Goal: Task Accomplishment & Management: Use online tool/utility

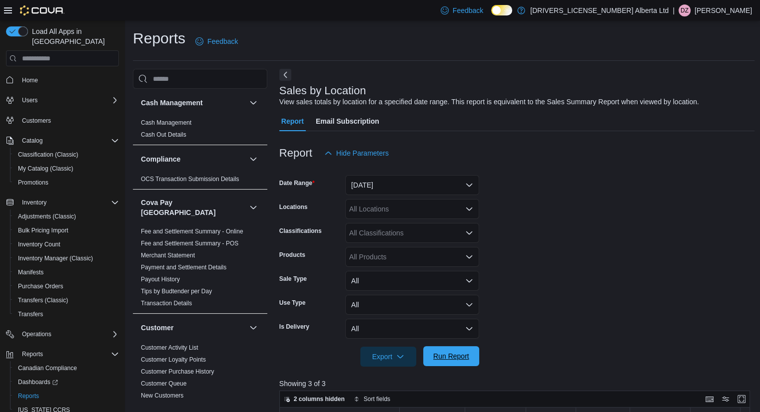
scroll to position [769, 0]
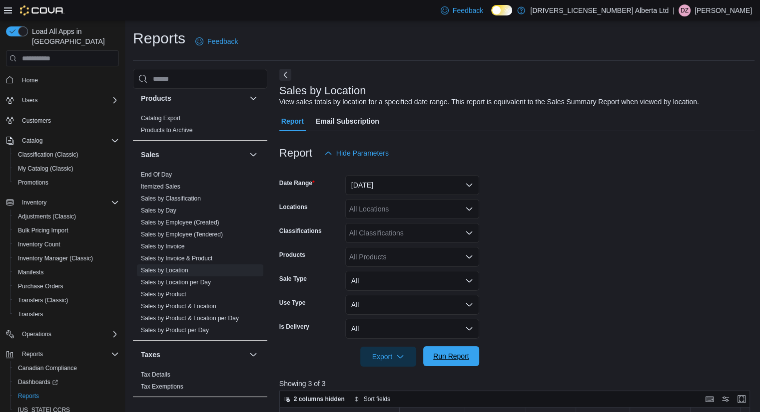
click at [456, 351] on span "Run Report" at bounding box center [451, 357] width 44 height 20
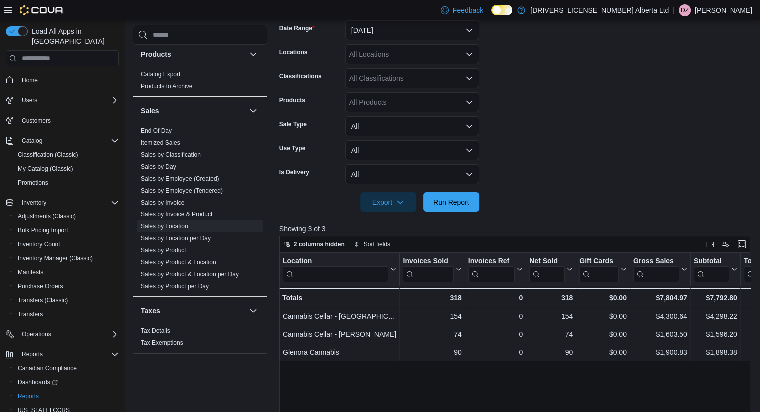
scroll to position [200, 0]
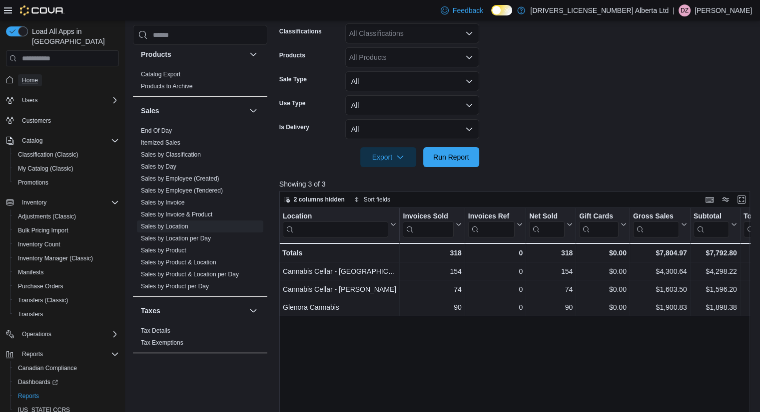
click at [27, 76] on span "Home" at bounding box center [30, 80] width 16 height 8
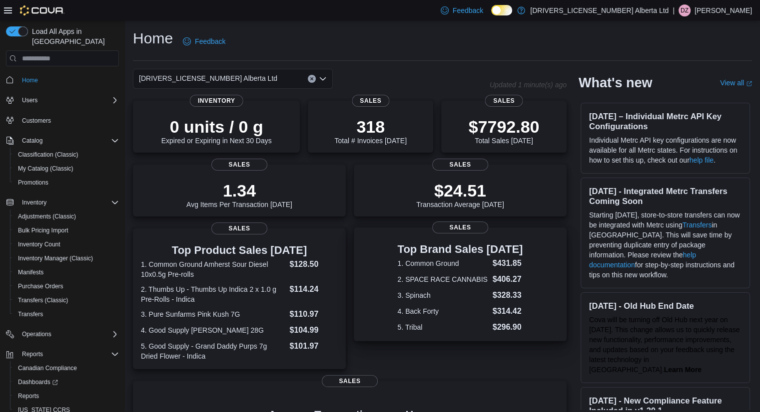
click at [492, 267] on dl "1. Common Ground $431.85 2. SPACE RACE CANNABIS $406.27 3. Spinach $328.33 4. B…" at bounding box center [459, 296] width 125 height 76
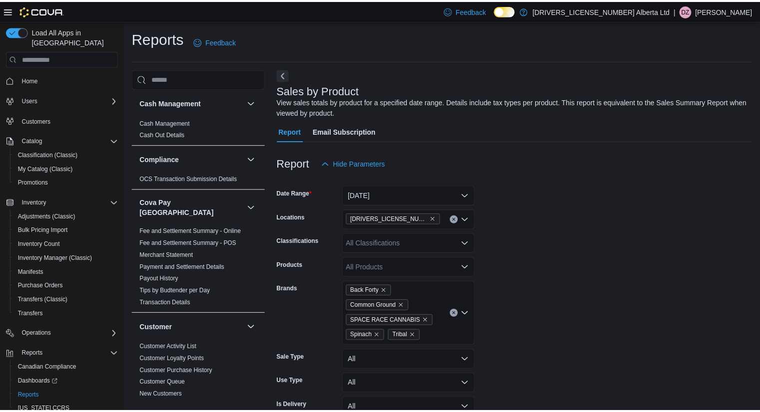
scroll to position [33, 0]
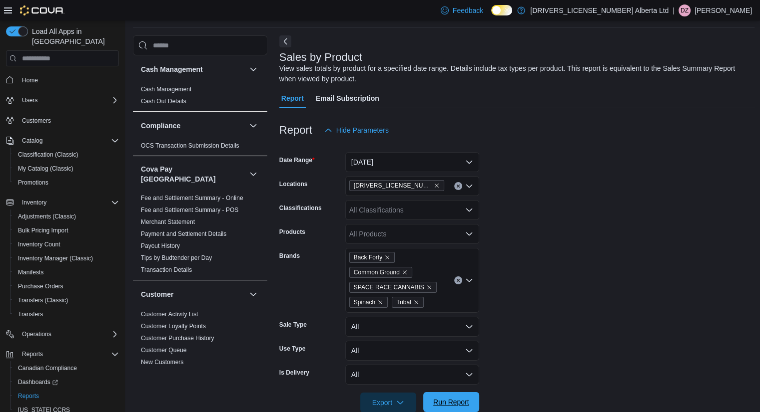
click at [455, 402] on span "Run Report" at bounding box center [451, 402] width 36 height 10
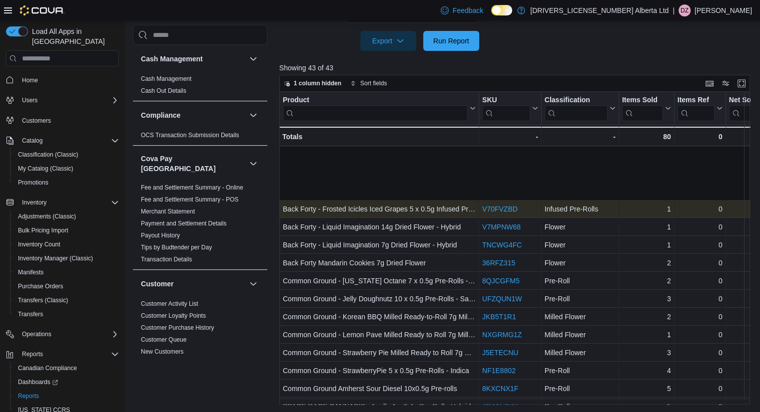
scroll to position [100, 0]
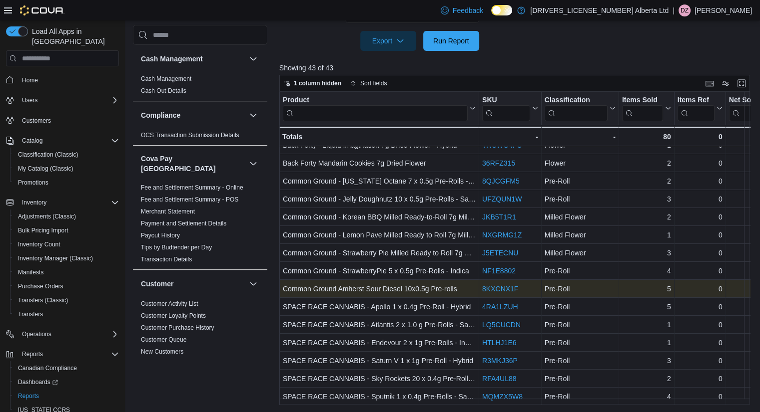
click at [511, 289] on link "8KXCNX1F" at bounding box center [500, 289] width 36 height 8
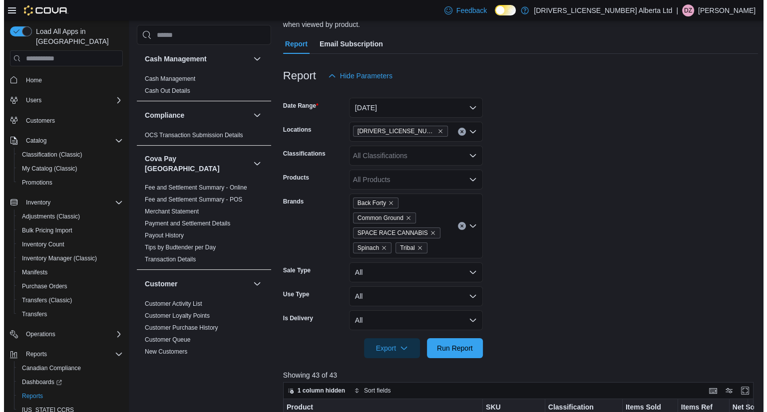
scroll to position [0, 0]
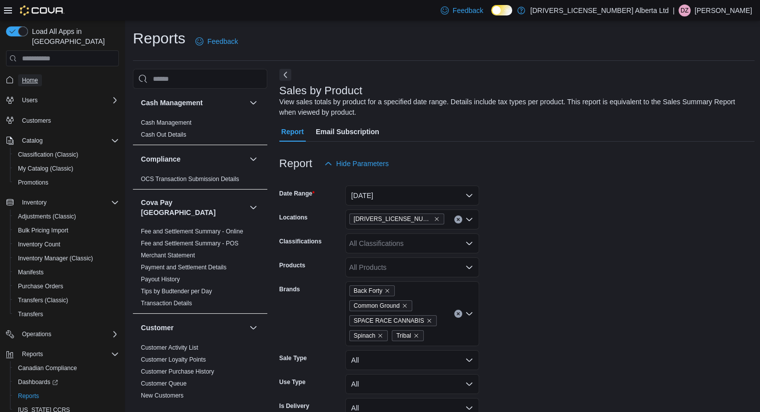
click at [31, 76] on span "Home" at bounding box center [30, 80] width 16 height 8
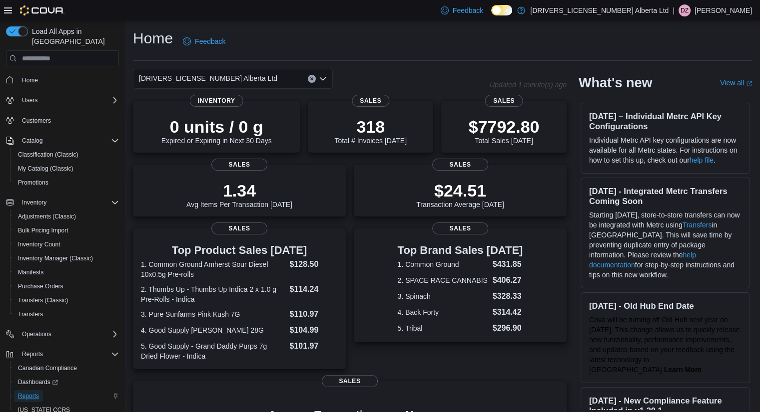
click at [30, 392] on span "Reports" at bounding box center [28, 396] width 21 height 8
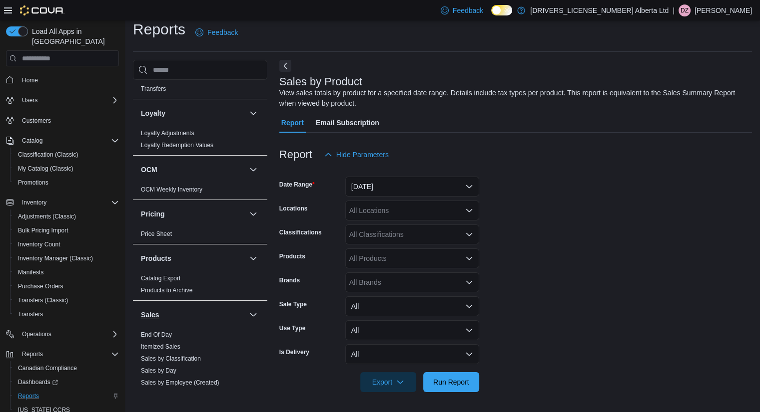
scroll to position [769, 0]
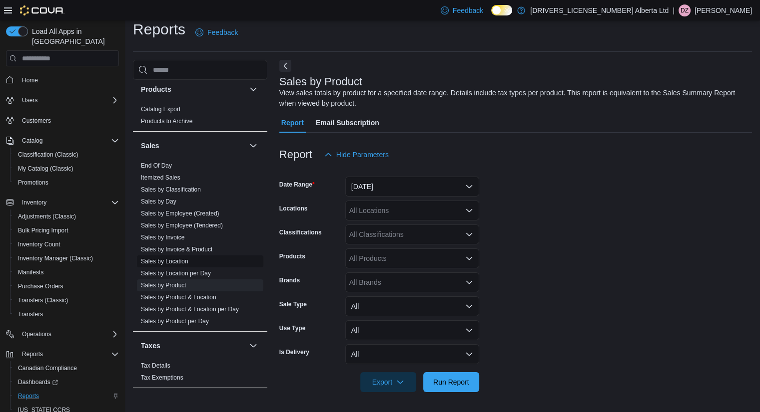
click at [176, 258] on link "Sales by Location" at bounding box center [164, 261] width 47 height 7
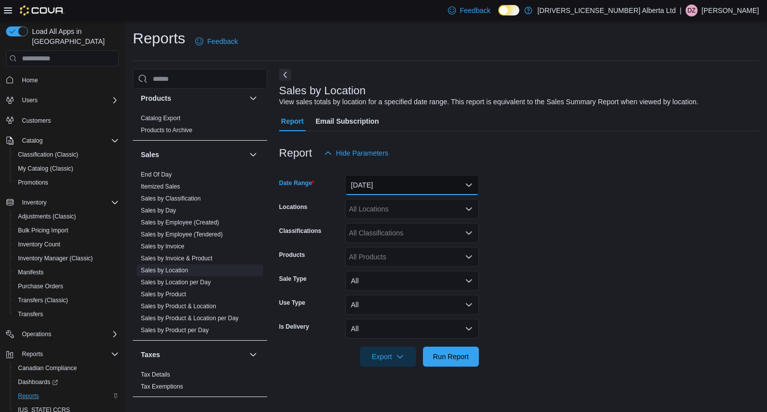
click at [398, 188] on button "[DATE]" at bounding box center [412, 185] width 134 height 20
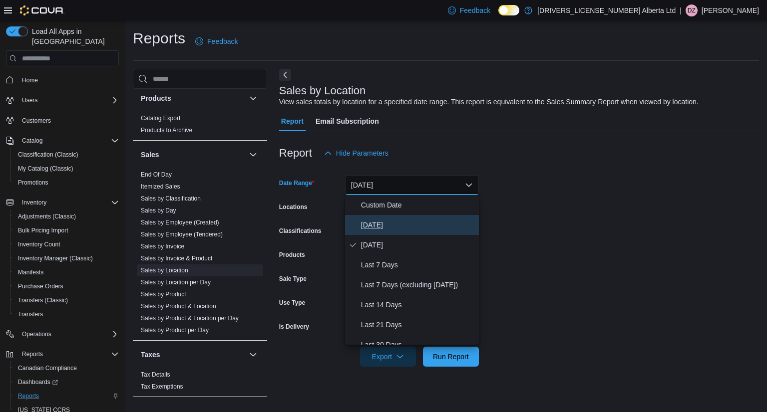
click at [372, 221] on span "[DATE]" at bounding box center [418, 225] width 114 height 12
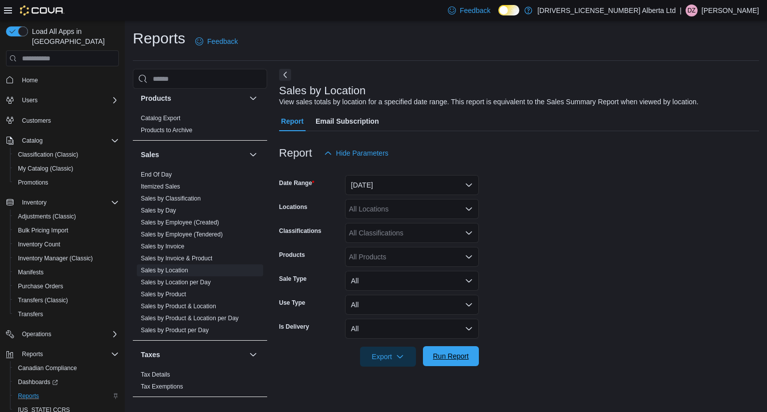
click at [455, 355] on span "Run Report" at bounding box center [451, 357] width 36 height 10
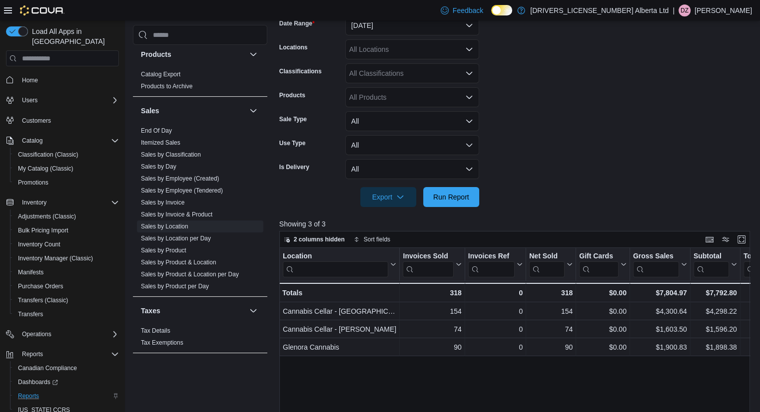
scroll to position [300, 0]
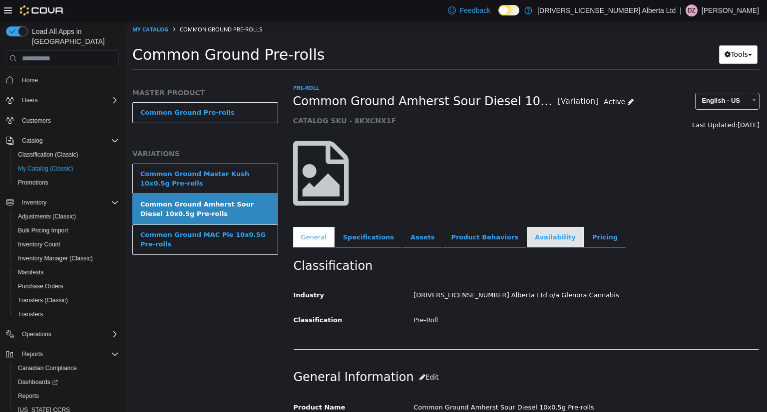
click at [527, 229] on link "Availability" at bounding box center [555, 237] width 57 height 21
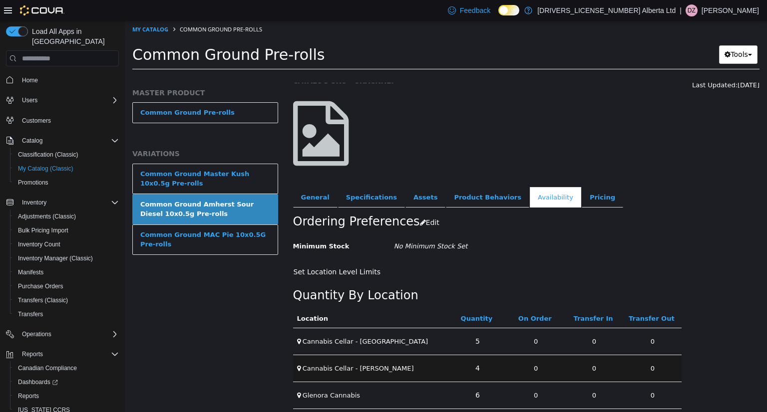
scroll to position [46, 0]
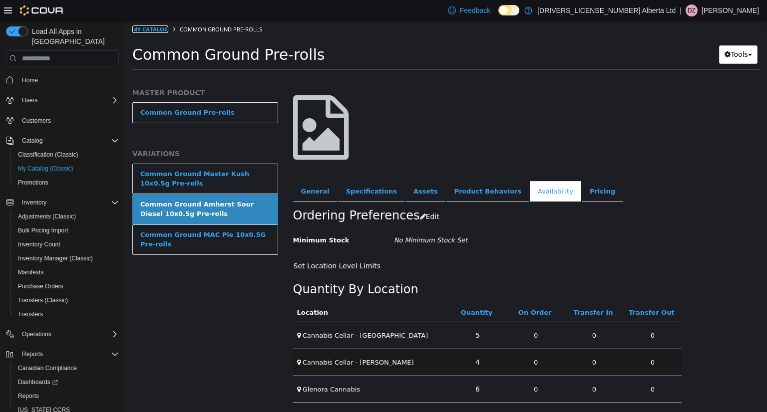
click at [154, 30] on link "My Catalog" at bounding box center [150, 28] width 36 height 7
